Goal: Use online tool/utility

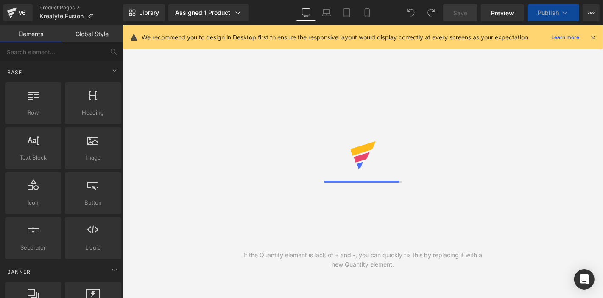
click at [360, 13] on link "Mobile" at bounding box center [367, 12] width 20 height 17
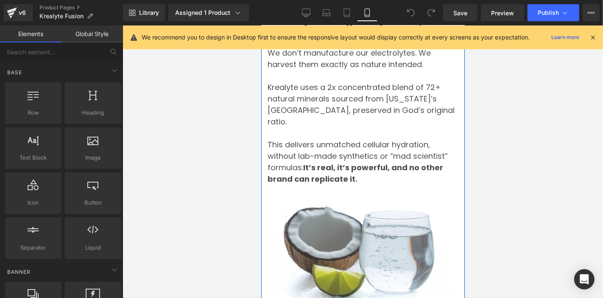
scroll to position [3734, 0]
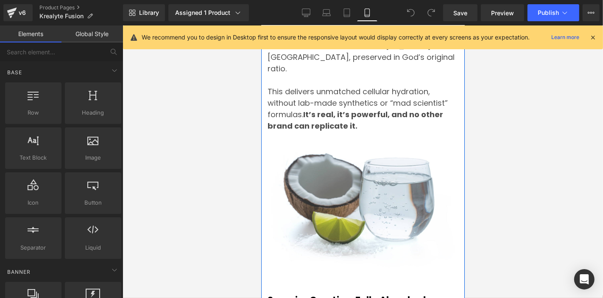
click at [349, 166] on img at bounding box center [362, 200] width 191 height 138
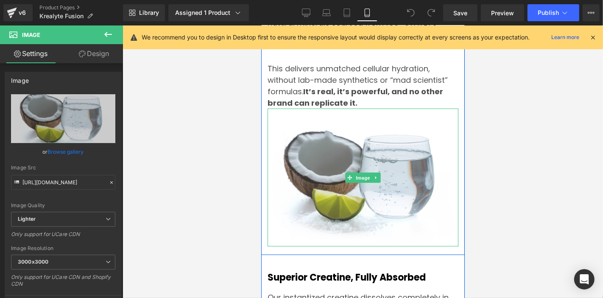
scroll to position [3828, 0]
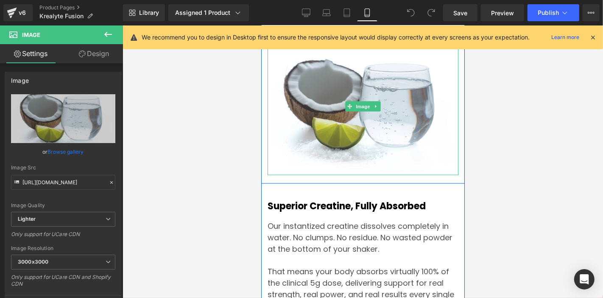
click at [349, 116] on img at bounding box center [362, 106] width 191 height 138
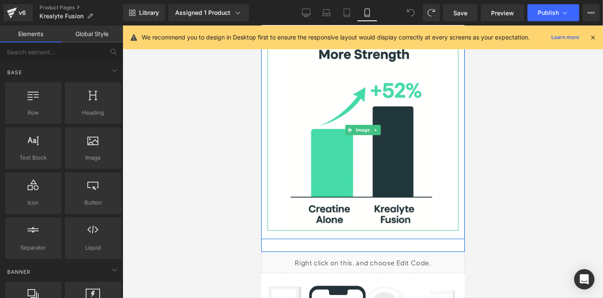
scroll to position [4509, 0]
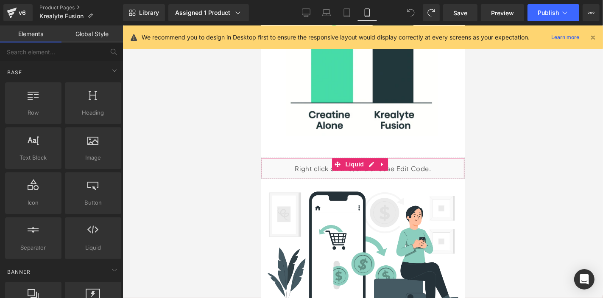
click at [365, 157] on span "Liquid" at bounding box center [354, 163] width 23 height 13
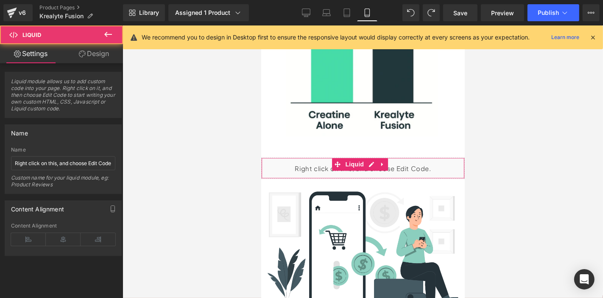
click at [369, 157] on div "Liquid" at bounding box center [363, 167] width 204 height 21
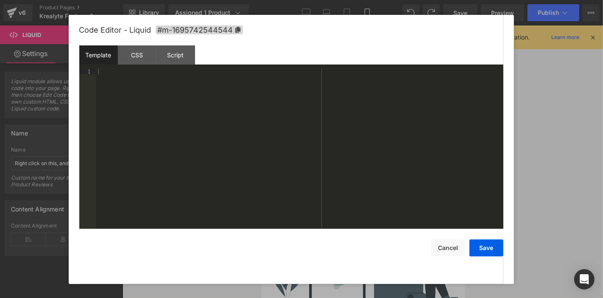
click at [388, 119] on div at bounding box center [299, 155] width 407 height 172
click at [122, 69] on div at bounding box center [299, 155] width 407 height 172
click at [166, 50] on div "Script" at bounding box center [175, 54] width 39 height 19
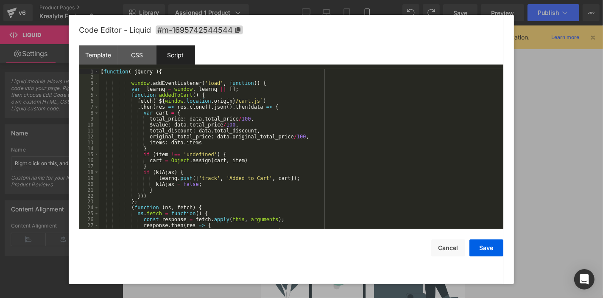
click at [138, 55] on div "CSS" at bounding box center [137, 54] width 39 height 19
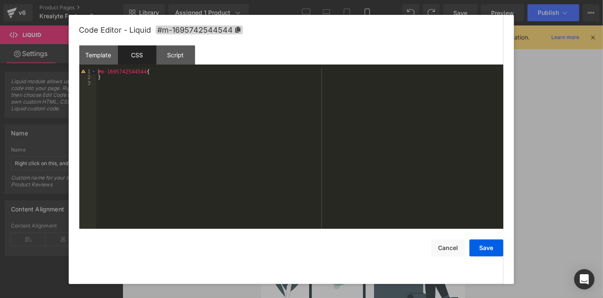
click at [160, 59] on div "Script" at bounding box center [175, 54] width 39 height 19
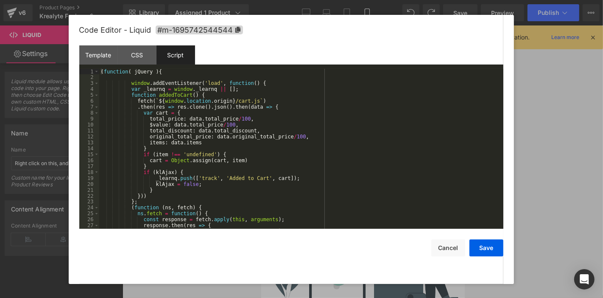
drag, startPoint x: 551, startPoint y: 51, endPoint x: 558, endPoint y: 51, distance: 7.2
click at [551, 51] on div at bounding box center [301, 149] width 603 height 298
